Goal: Task Accomplishment & Management: Use online tool/utility

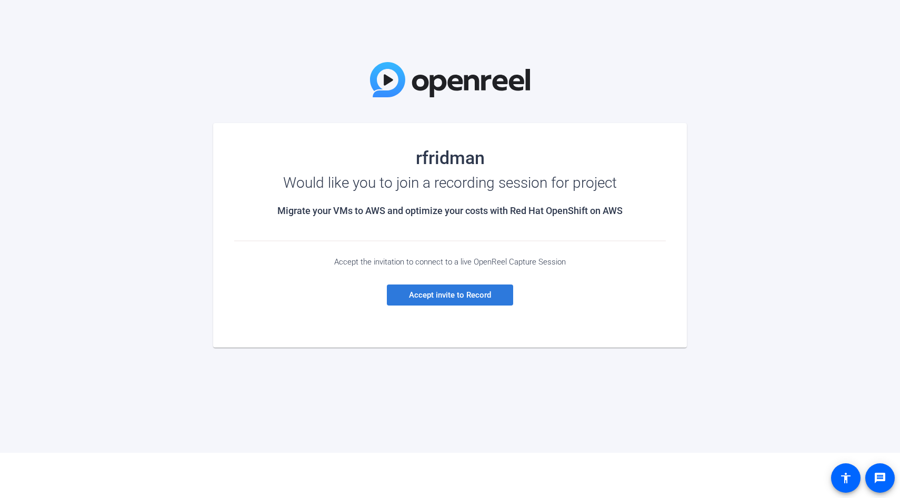
click at [444, 295] on span "Accept invite to Record" at bounding box center [450, 294] width 82 height 9
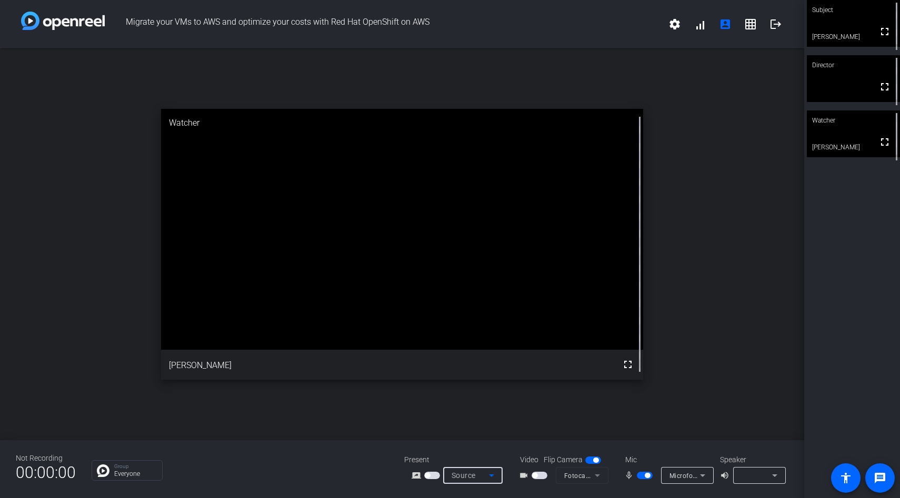
click at [491, 477] on icon at bounding box center [491, 476] width 5 height 3
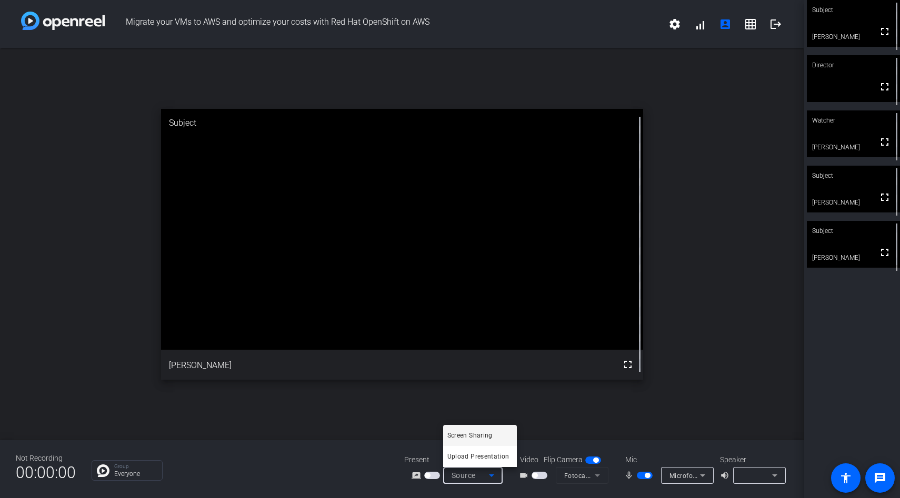
click at [598, 479] on div at bounding box center [450, 249] width 900 height 498
click at [596, 476] on mat-form-field "Fotocamera HD FaceTime (5B00:3AA6)" at bounding box center [582, 475] width 53 height 17
click at [573, 474] on mat-form-field "Fotocamera HD FaceTime (5B00:3AA6)" at bounding box center [582, 475] width 53 height 17
click at [489, 478] on icon at bounding box center [491, 475] width 13 height 13
click at [584, 479] on div at bounding box center [450, 249] width 900 height 498
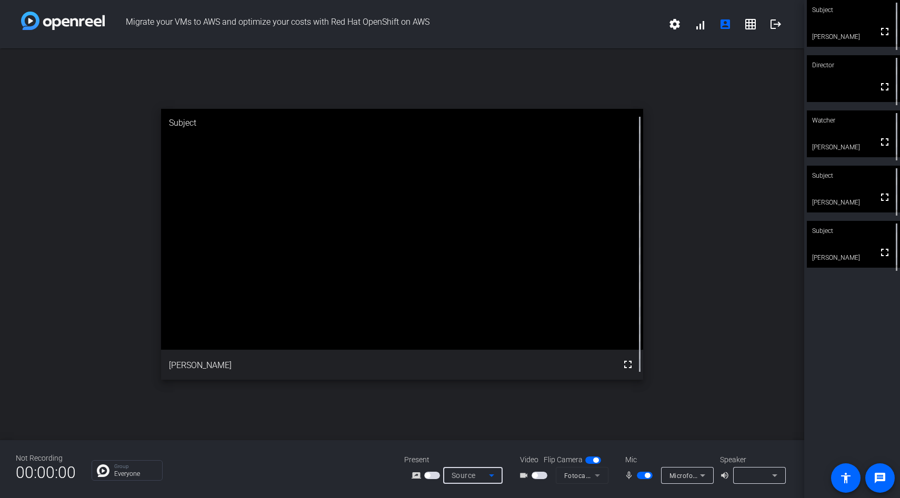
click at [493, 476] on icon at bounding box center [491, 475] width 13 height 13
click at [703, 477] on div at bounding box center [450, 249] width 900 height 498
click at [703, 477] on icon at bounding box center [702, 475] width 13 height 13
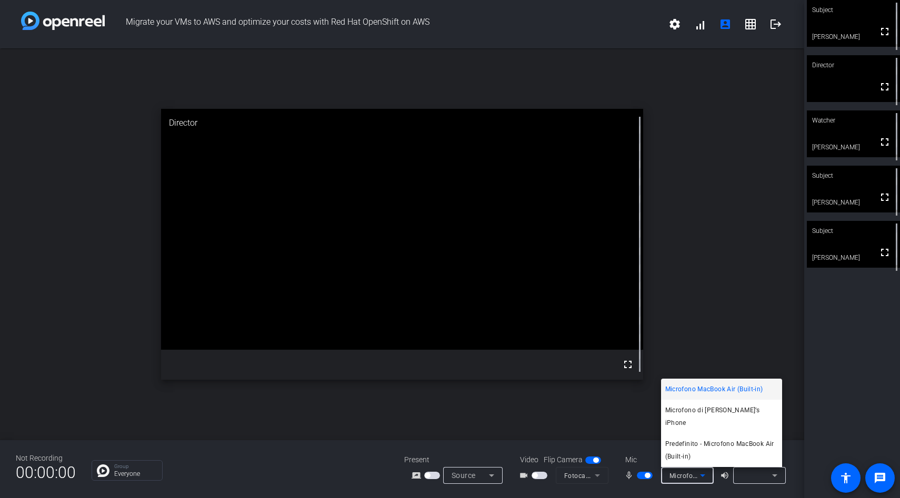
click at [777, 478] on div at bounding box center [450, 249] width 900 height 498
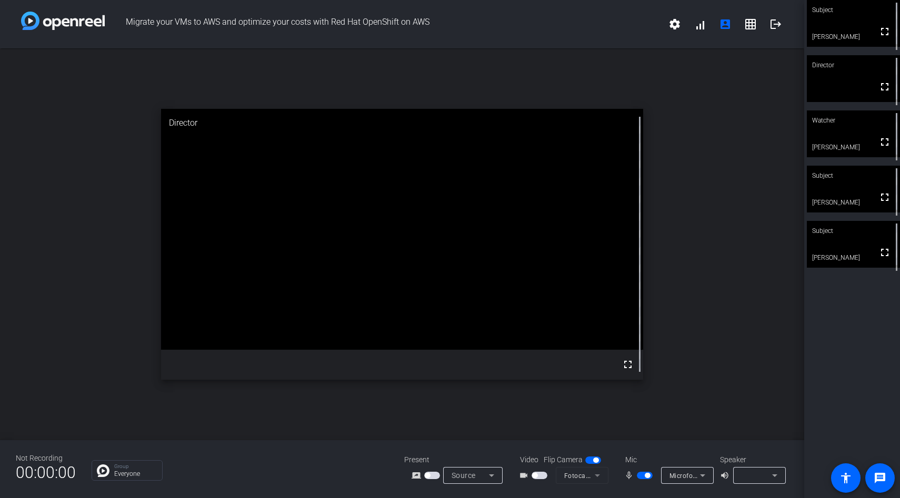
click at [774, 476] on icon at bounding box center [774, 476] width 5 height 3
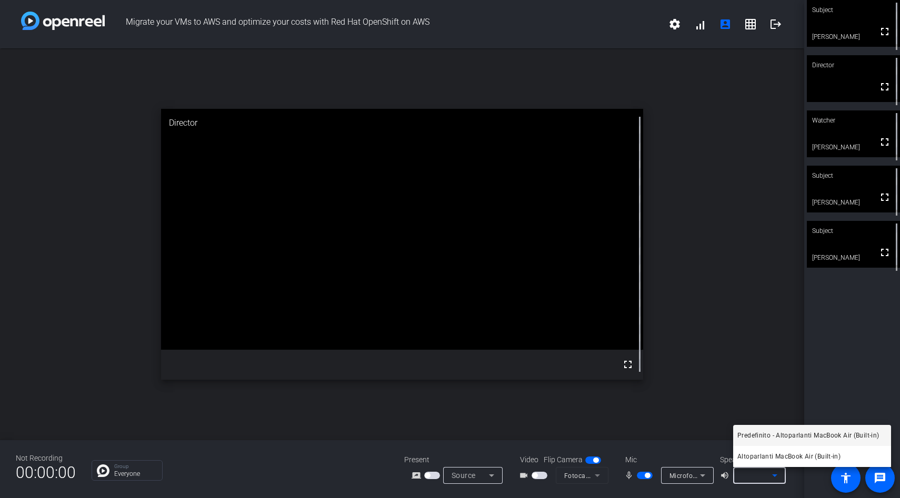
click at [724, 26] on div at bounding box center [450, 249] width 900 height 498
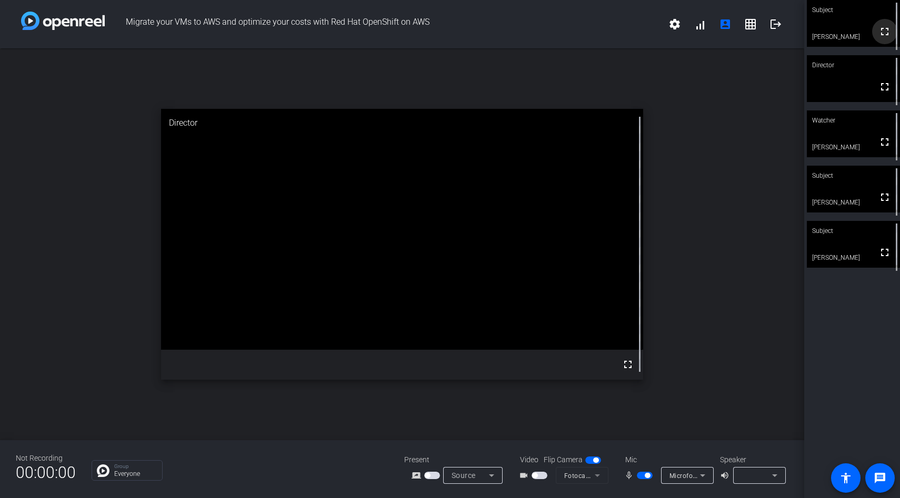
click at [884, 37] on mat-icon "fullscreen" at bounding box center [884, 31] width 13 height 13
click at [675, 25] on mat-icon "settings" at bounding box center [674, 24] width 13 height 13
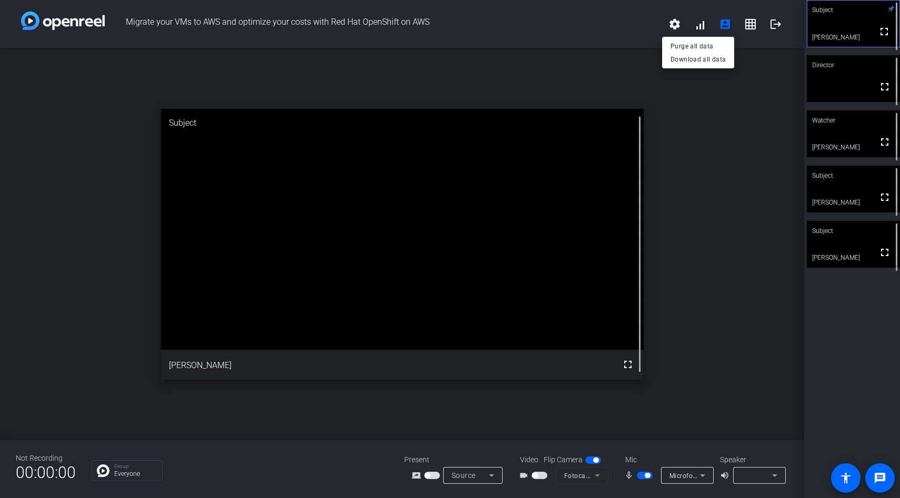
click at [750, 27] on div at bounding box center [450, 249] width 900 height 498
click at [750, 27] on mat-icon "grid_on" at bounding box center [750, 24] width 13 height 13
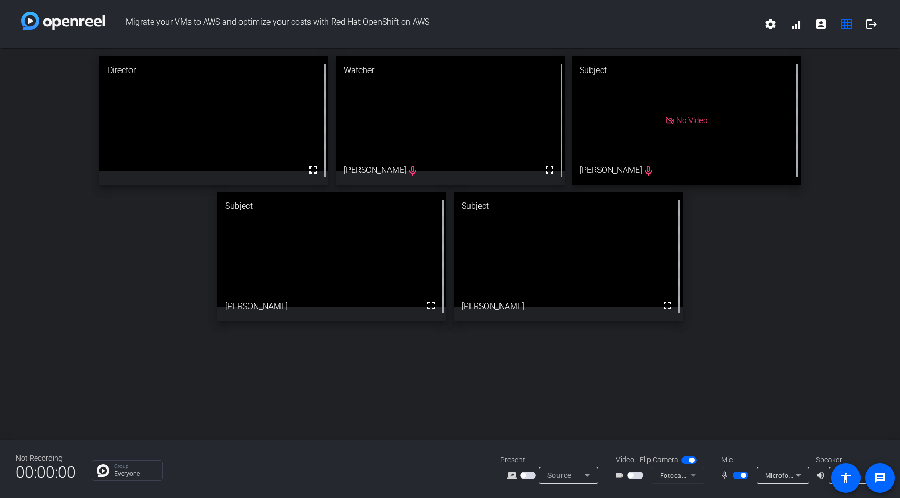
click at [871, 376] on div "Director fullscreen Watcher fullscreen Carmen Cortes mic_none Subject No Video …" at bounding box center [450, 244] width 900 height 392
click at [585, 479] on icon at bounding box center [587, 475] width 13 height 13
click at [573, 458] on span "Upload Presentation" at bounding box center [574, 456] width 62 height 13
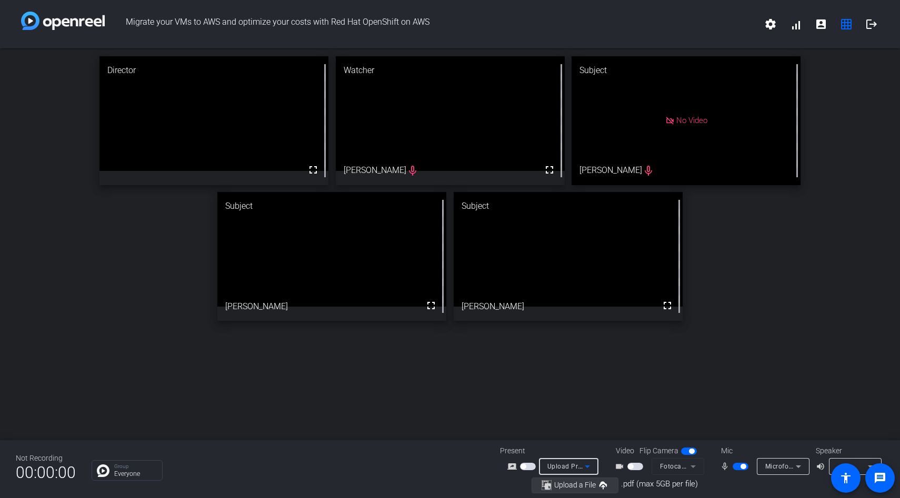
click at [576, 485] on span "Upload a File" at bounding box center [575, 485] width 42 height 8
click at [574, 484] on span "Upload a File" at bounding box center [575, 485] width 42 height 8
click at [529, 467] on span "button" at bounding box center [528, 466] width 16 height 7
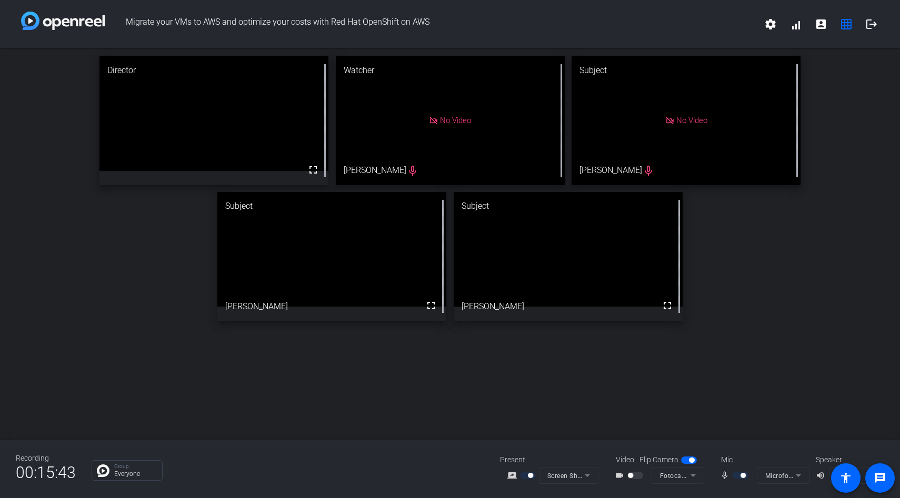
click at [583, 477] on mat-form-field "Screen Sharing" at bounding box center [568, 475] width 59 height 17
click at [587, 477] on mat-form-field "Screen Sharing" at bounding box center [568, 475] width 59 height 17
click at [411, 306] on video at bounding box center [331, 249] width 229 height 115
click at [431, 305] on mat-icon "fullscreen" at bounding box center [431, 305] width 13 height 13
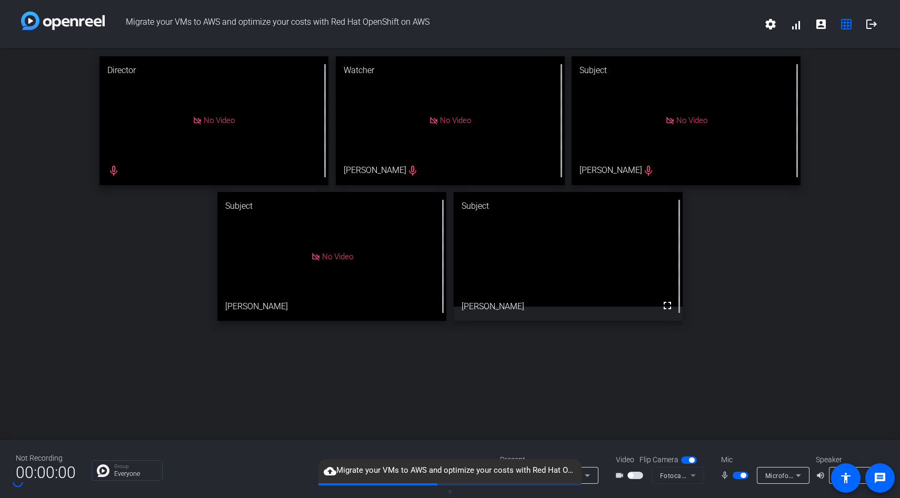
click at [277, 468] on div "Group Everyone" at bounding box center [288, 470] width 393 height 21
click at [751, 393] on div "Director No Video mic_none Watcher No Video Carmen Cortes mic_none Subject No V…" at bounding box center [450, 244] width 900 height 392
click at [816, 357] on div "Director No Video mic_none Watcher No Video Carmen Cortes mic_none Subject No V…" at bounding box center [450, 244] width 900 height 392
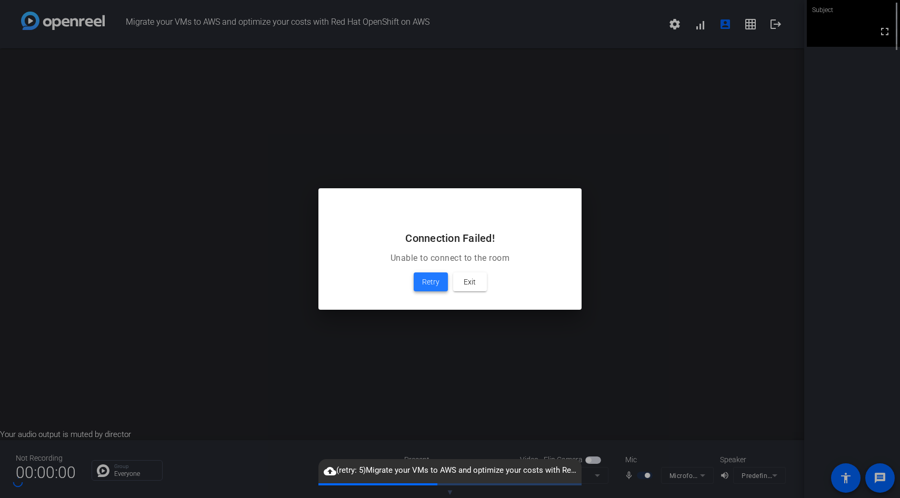
click at [433, 288] on span "Retry" at bounding box center [430, 282] width 17 height 13
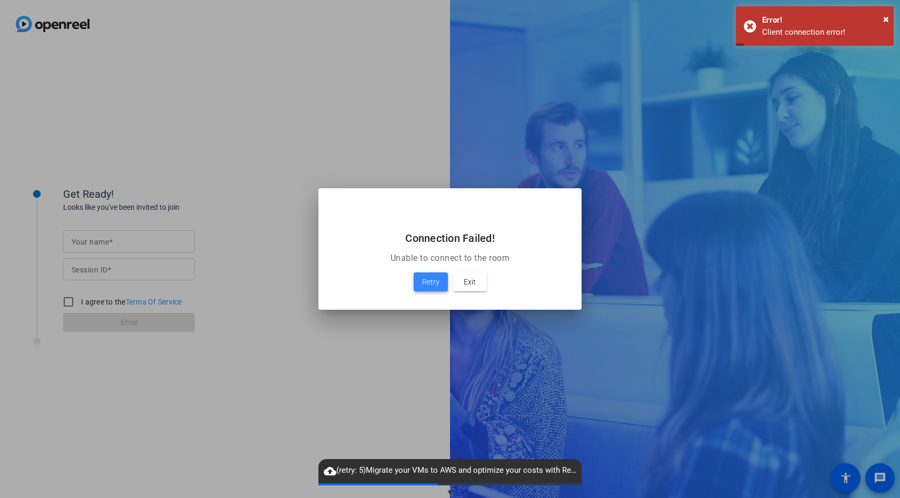
click at [426, 286] on span "Retry" at bounding box center [430, 282] width 17 height 13
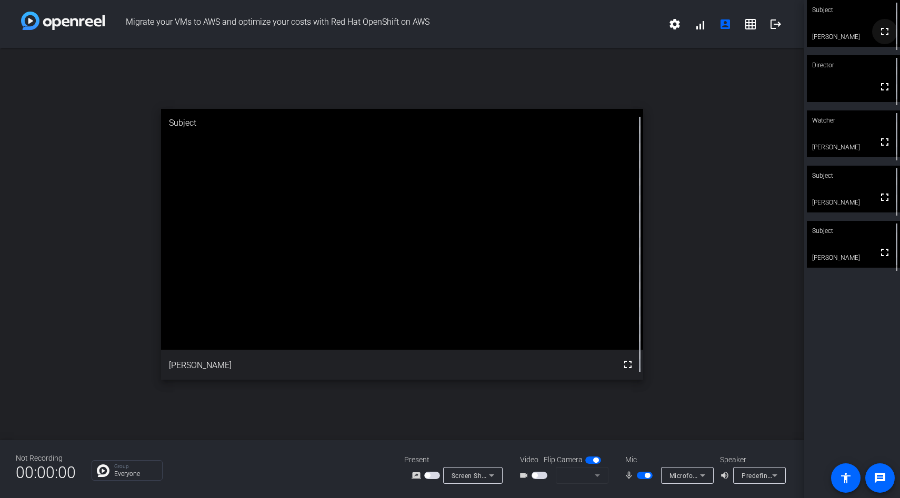
click at [886, 38] on mat-icon "fullscreen" at bounding box center [884, 31] width 13 height 13
click at [541, 476] on span "button" at bounding box center [539, 475] width 16 height 7
